Goal: Task Accomplishment & Management: Use online tool/utility

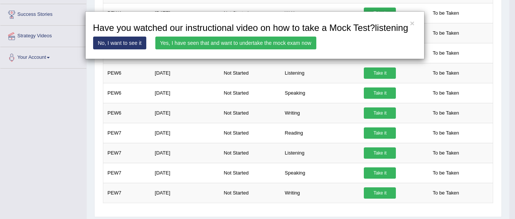
click at [233, 43] on link "Yes, I have seen that and want to undertake the mock exam now" at bounding box center [235, 43] width 161 height 13
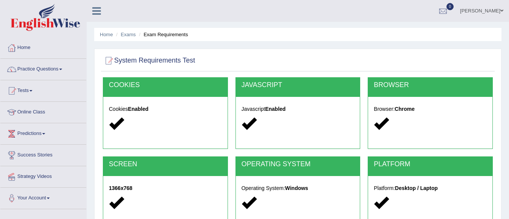
scroll to position [177, 0]
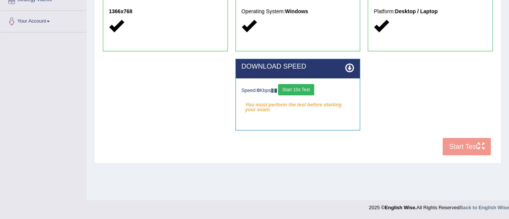
click at [305, 90] on button "Start 10s Test" at bounding box center [296, 89] width 36 height 11
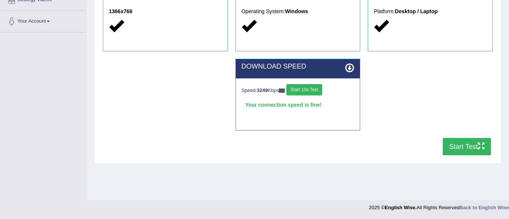
click at [459, 145] on button "Start Test" at bounding box center [467, 146] width 48 height 17
